Goal: Task Accomplishment & Management: Manage account settings

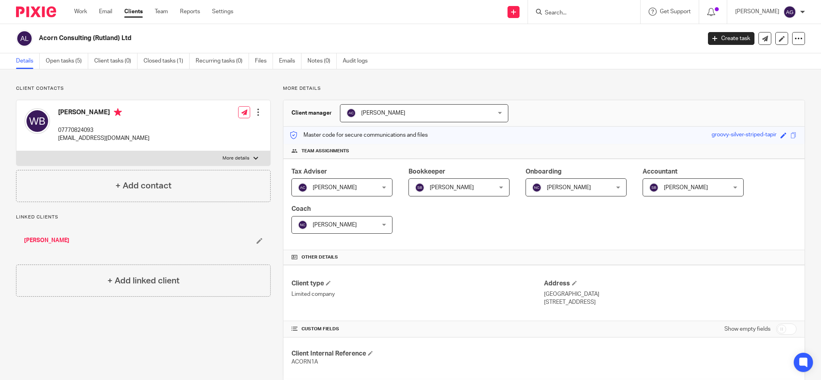
click at [565, 16] on input "Search" at bounding box center [580, 13] width 72 height 7
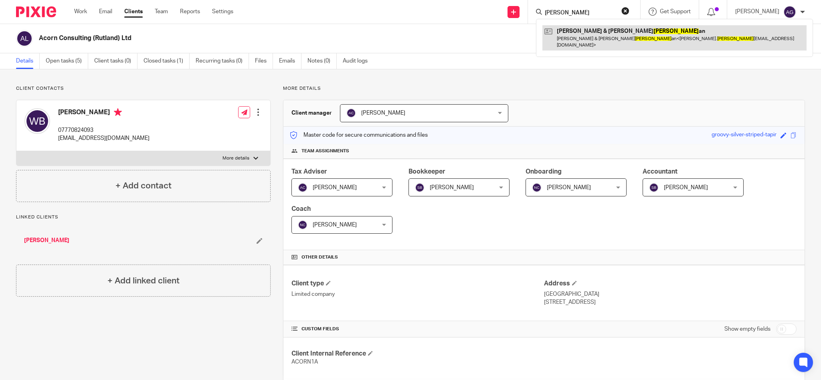
type input "strach"
click at [587, 37] on link at bounding box center [675, 37] width 264 height 25
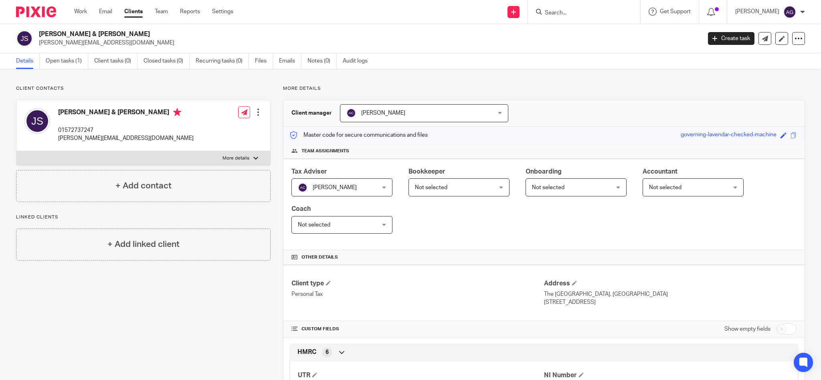
drag, startPoint x: 153, startPoint y: 142, endPoint x: 134, endPoint y: 142, distance: 19.2
click at [134, 142] on div "[PERSON_NAME] & [PERSON_NAME] 01572737247 [PERSON_NAME][EMAIL_ADDRESS][DOMAIN_N…" at bounding box center [143, 125] width 254 height 51
click at [257, 109] on div at bounding box center [258, 112] width 8 height 8
click at [221, 130] on link "Edit contact" at bounding box center [219, 130] width 77 height 12
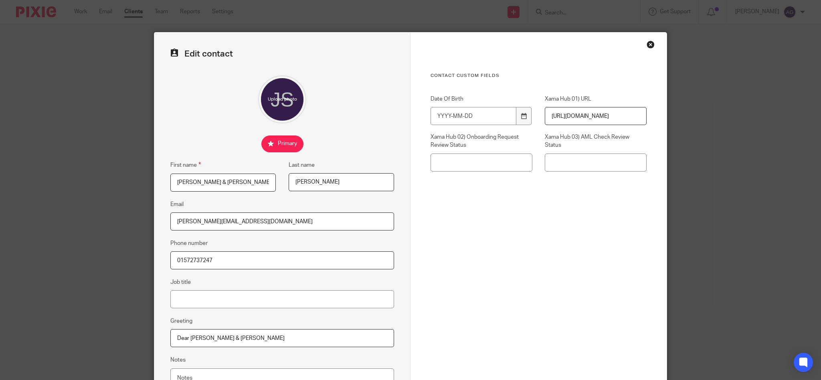
drag, startPoint x: 222, startPoint y: 258, endPoint x: 155, endPoint y: 253, distance: 67.2
click at [155, 253] on div "Edit contact First name [PERSON_NAME] & [PERSON_NAME] Last name [PERSON_NAME] E…" at bounding box center [282, 226] width 256 height 389
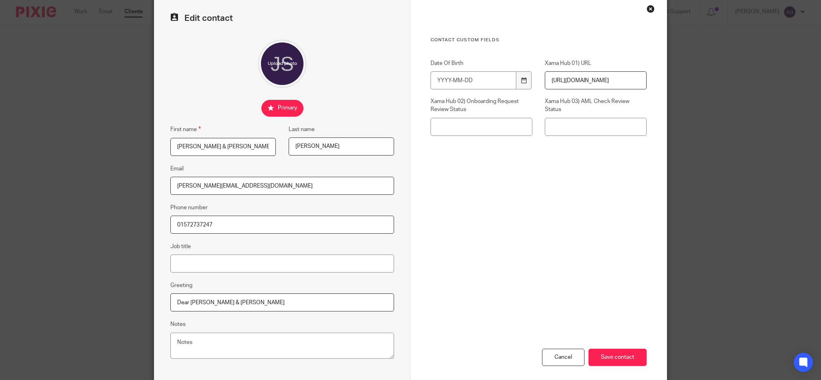
scroll to position [74, 0]
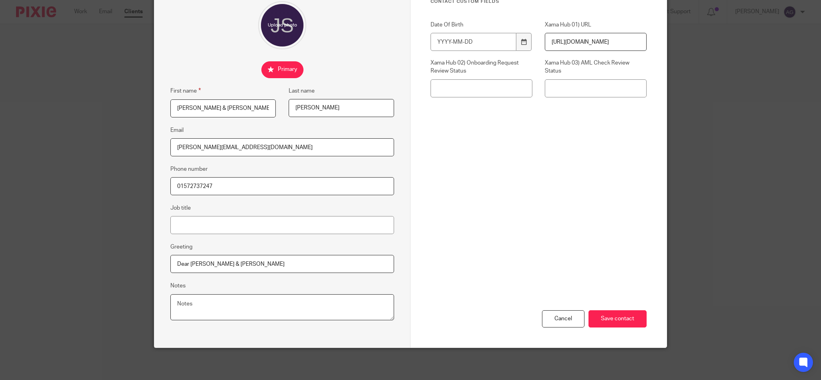
click at [200, 305] on textarea "Notes" at bounding box center [282, 307] width 224 height 26
paste textarea "01572737247"
type textarea "Home: 01572737247"
drag, startPoint x: 226, startPoint y: 182, endPoint x: 162, endPoint y: 179, distance: 63.8
click at [162, 179] on div "Edit contact First name Jim & Marilyn Last name Strachan Email marilyn.strachan…" at bounding box center [282, 152] width 256 height 389
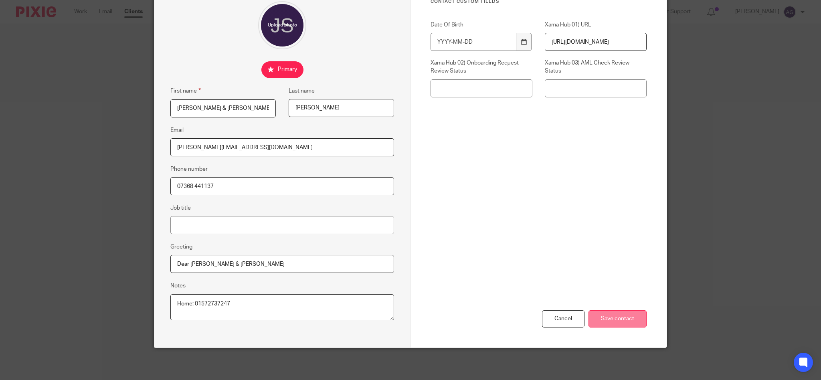
type input "07368 441137"
click at [621, 318] on input "Save contact" at bounding box center [618, 318] width 58 height 17
click at [617, 316] on input "Save contact" at bounding box center [618, 318] width 58 height 17
